Goal: Use online tool/utility: Utilize a website feature to perform a specific function

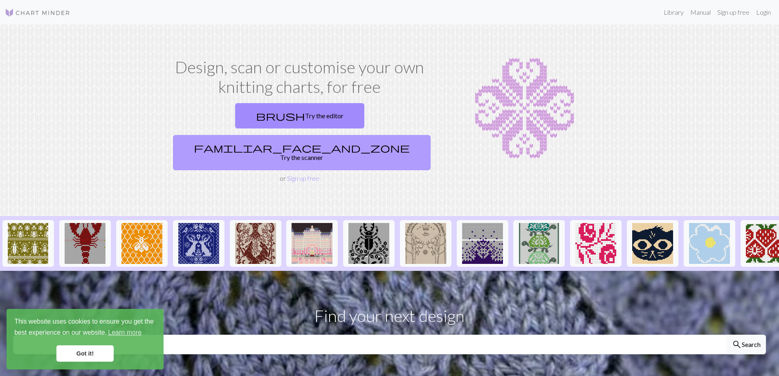
click at [370, 135] on link "familiar_face_and_zone Try the scanner" at bounding box center [302, 152] width 258 height 35
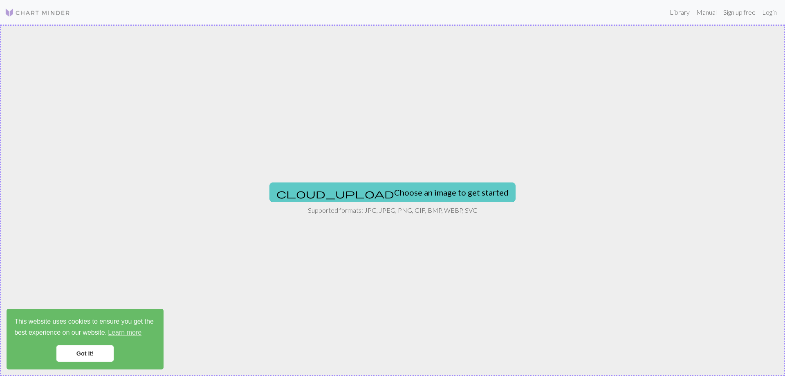
click at [378, 195] on button "cloud_upload Choose an image to get started" at bounding box center [392, 192] width 246 height 20
click at [376, 192] on button "cloud_upload Choose an image to get started" at bounding box center [392, 192] width 246 height 20
type input "C:\fakepath\knights radiant.jpg"
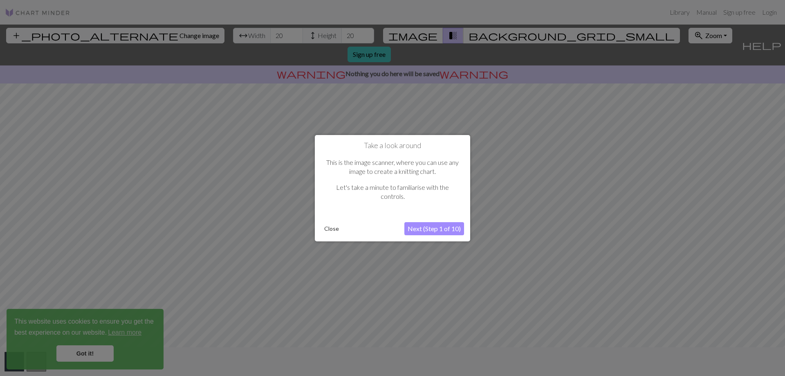
click at [424, 227] on button "Next (Step 1 of 10)" at bounding box center [434, 228] width 60 height 13
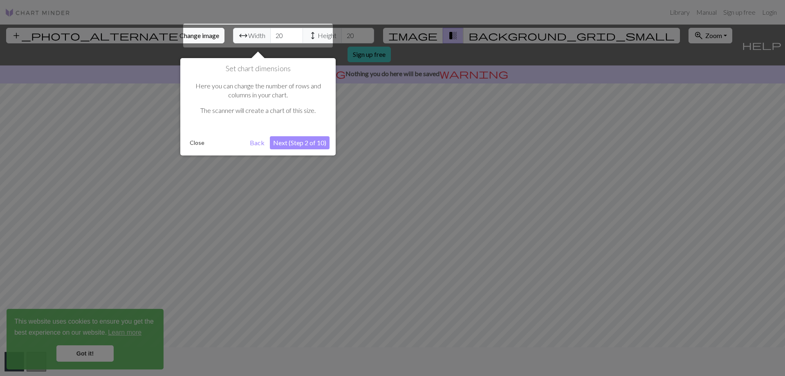
click at [310, 139] on button "Next (Step 2 of 10)" at bounding box center [300, 142] width 60 height 13
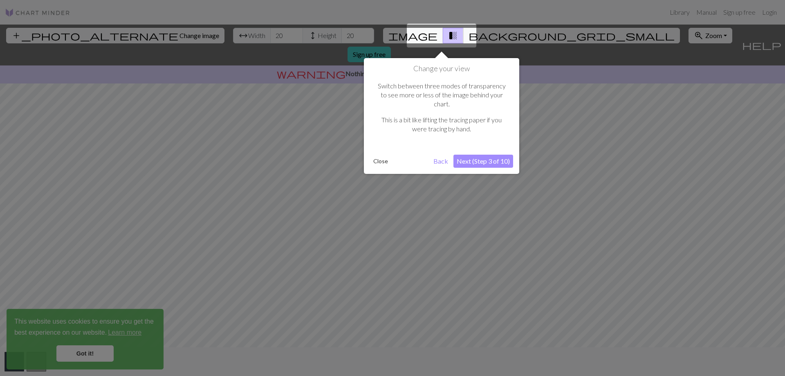
click at [492, 157] on button "Next (Step 3 of 10)" at bounding box center [484, 161] width 60 height 13
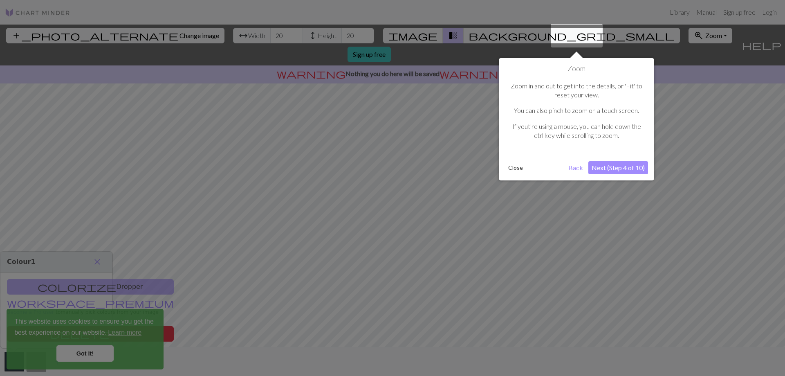
click at [626, 165] on button "Next (Step 4 of 10)" at bounding box center [618, 167] width 60 height 13
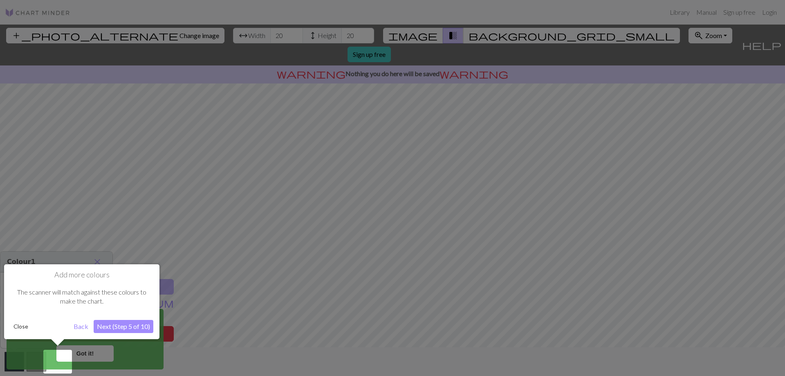
click at [124, 321] on button "Next (Step 5 of 10)" at bounding box center [124, 326] width 60 height 13
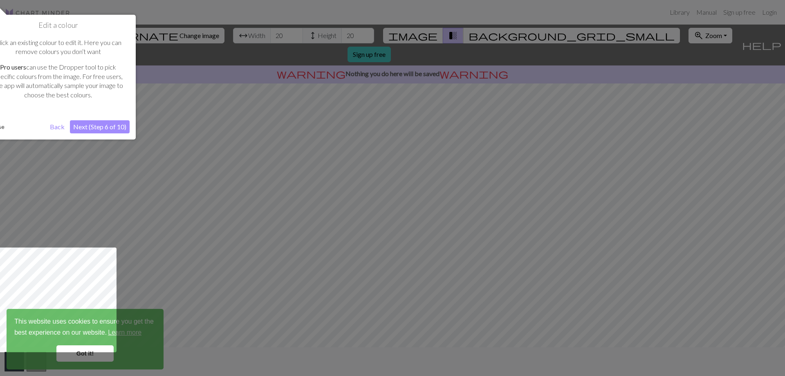
click at [126, 132] on button "Next (Step 6 of 10)" at bounding box center [100, 126] width 60 height 13
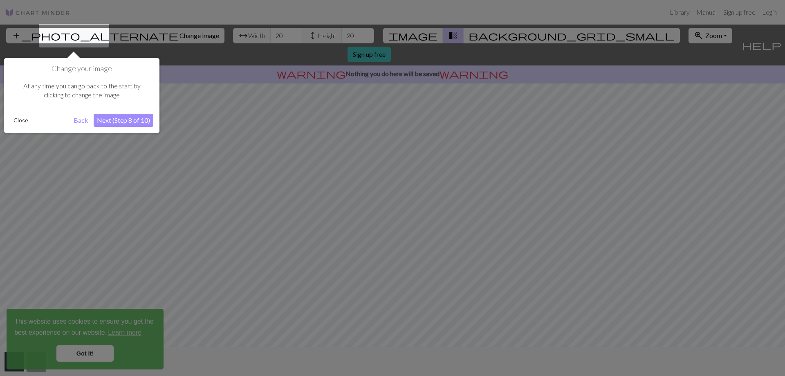
click at [128, 124] on button "Next (Step 8 of 10)" at bounding box center [124, 120] width 60 height 13
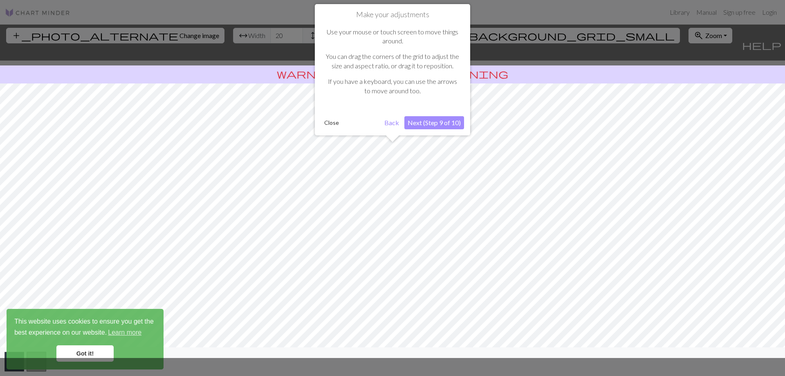
click at [429, 123] on button "Next (Step 9 of 10)" at bounding box center [434, 122] width 60 height 13
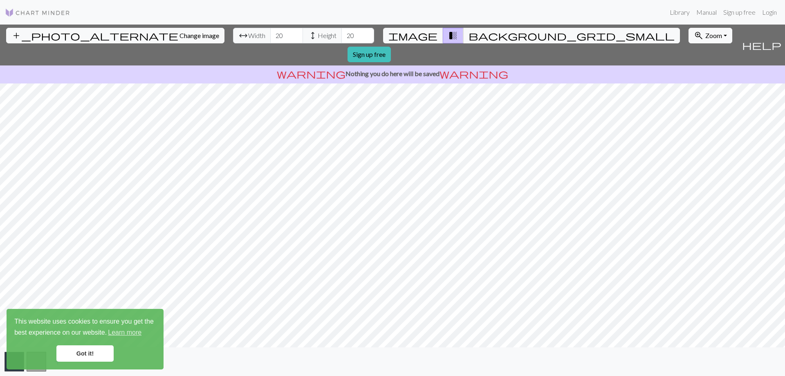
click at [238, 32] on span "arrow_range" at bounding box center [243, 35] width 10 height 11
click at [270, 32] on input "20" at bounding box center [286, 36] width 33 height 16
drag, startPoint x: 245, startPoint y: 35, endPoint x: 222, endPoint y: 35, distance: 22.9
click at [233, 33] on div "arrow_range Width 20 height Height 20" at bounding box center [303, 36] width 141 height 16
type input "32"
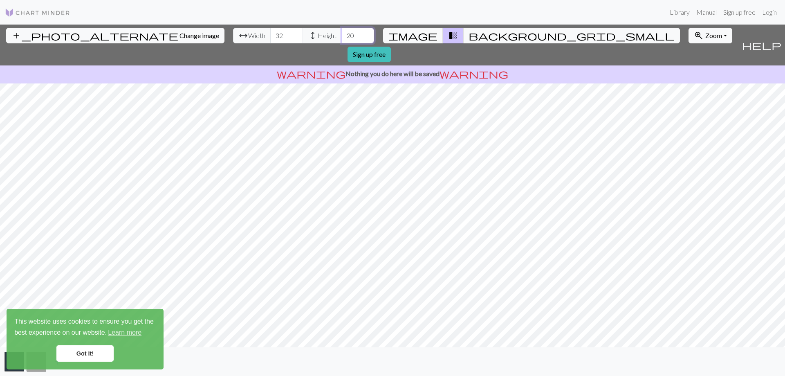
drag, startPoint x: 306, startPoint y: 37, endPoint x: 296, endPoint y: 37, distance: 9.8
click at [341, 37] on input "20" at bounding box center [357, 36] width 33 height 16
type input "32"
